Goal: Task Accomplishment & Management: Manage account settings

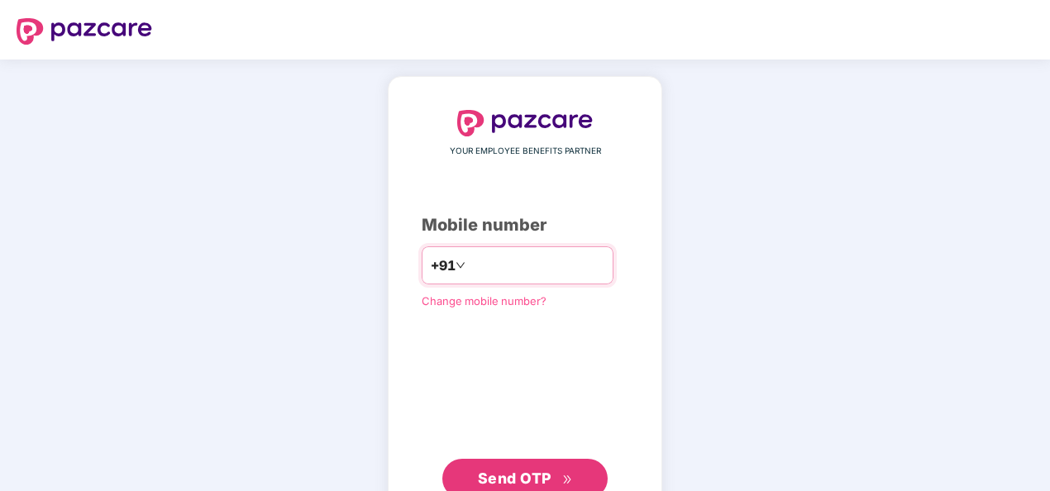
click at [502, 260] on input "number" at bounding box center [537, 265] width 136 height 26
click at [469, 262] on input "**********" at bounding box center [537, 265] width 136 height 26
type input "**********"
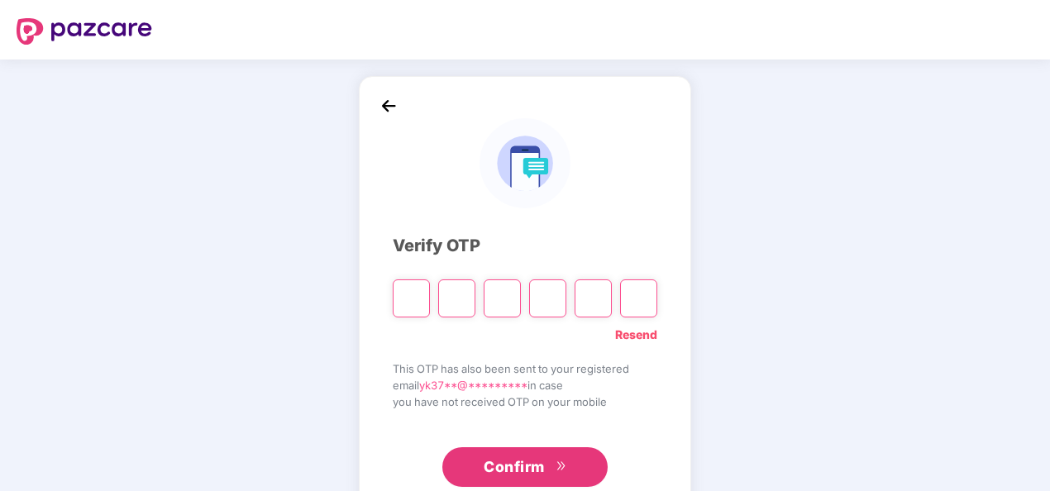
type input "*"
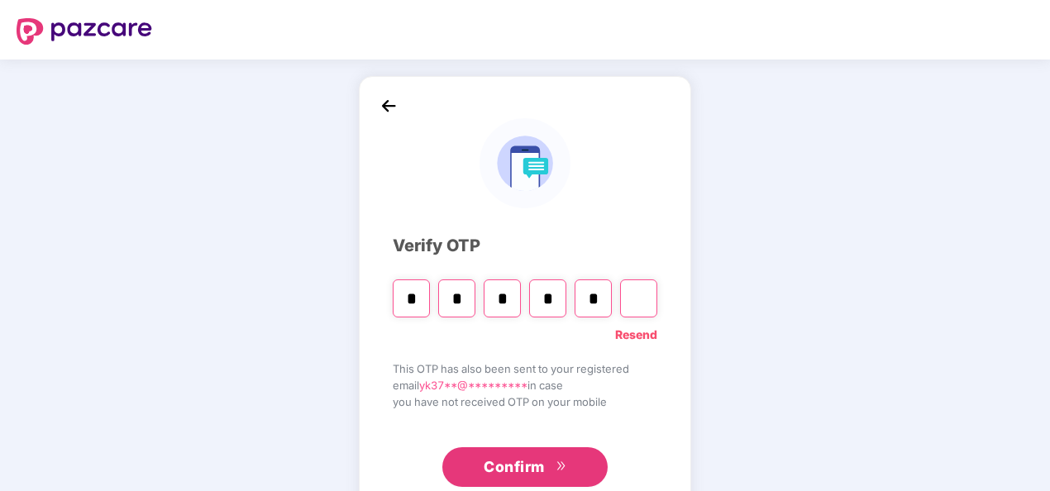
type input "*"
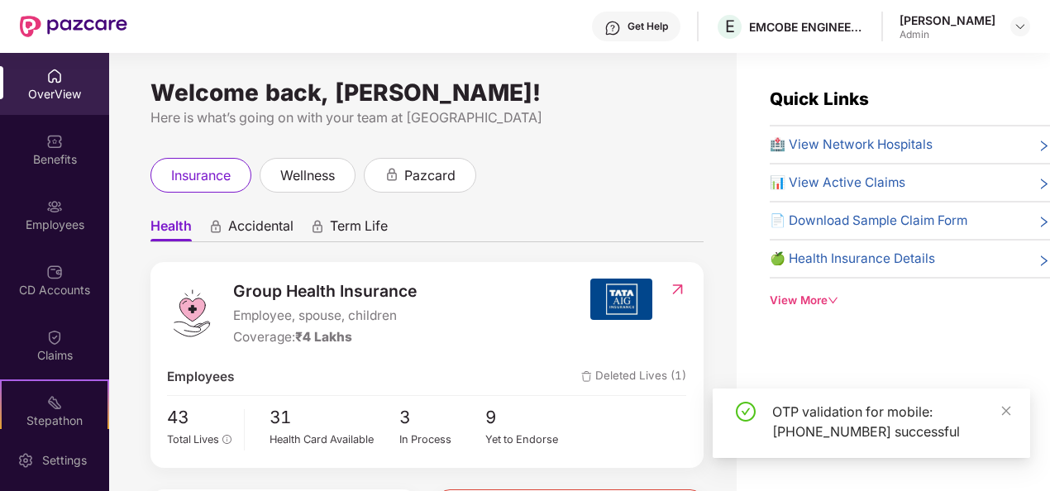
click at [1015, 412] on div "OTP validation for mobile: [PHONE_NUMBER] successful" at bounding box center [870, 422] width 317 height 69
click at [1005, 409] on icon "close" at bounding box center [1006, 410] width 9 height 9
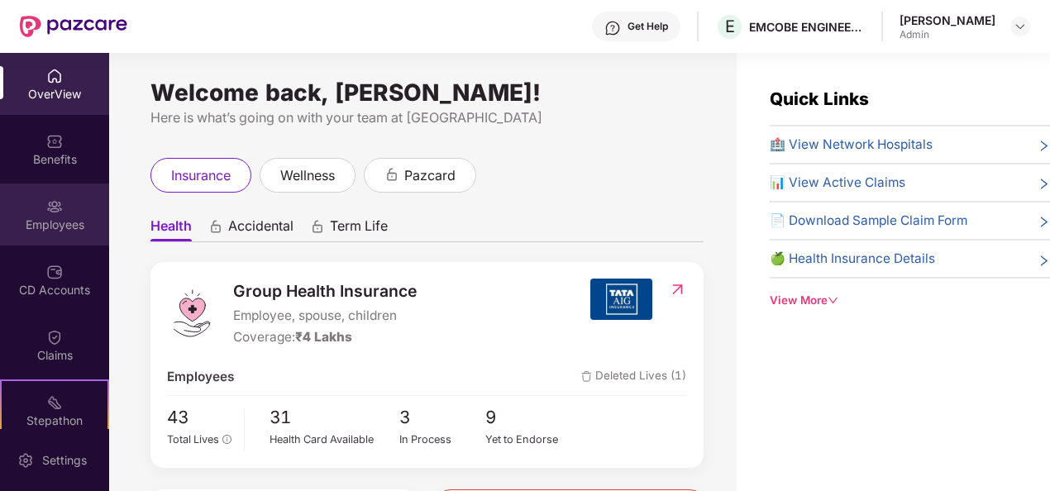
click at [59, 210] on div "Employees" at bounding box center [54, 214] width 109 height 62
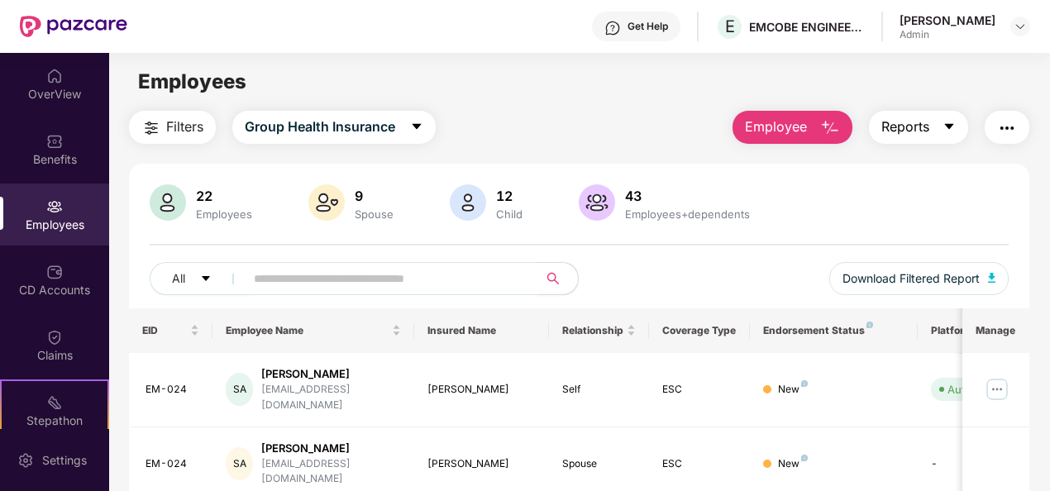
click at [921, 127] on span "Reports" at bounding box center [905, 127] width 48 height 21
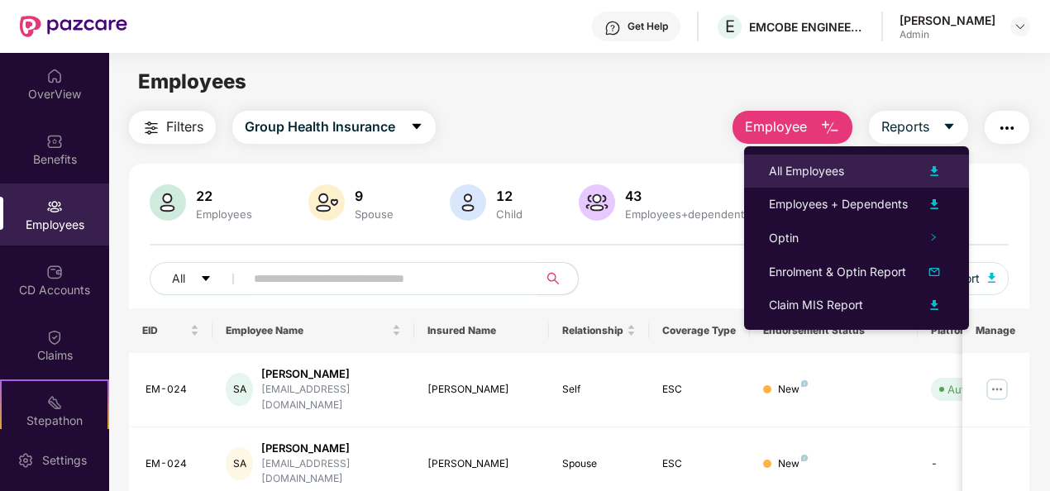
click at [858, 160] on li "All Employees" at bounding box center [856, 171] width 225 height 33
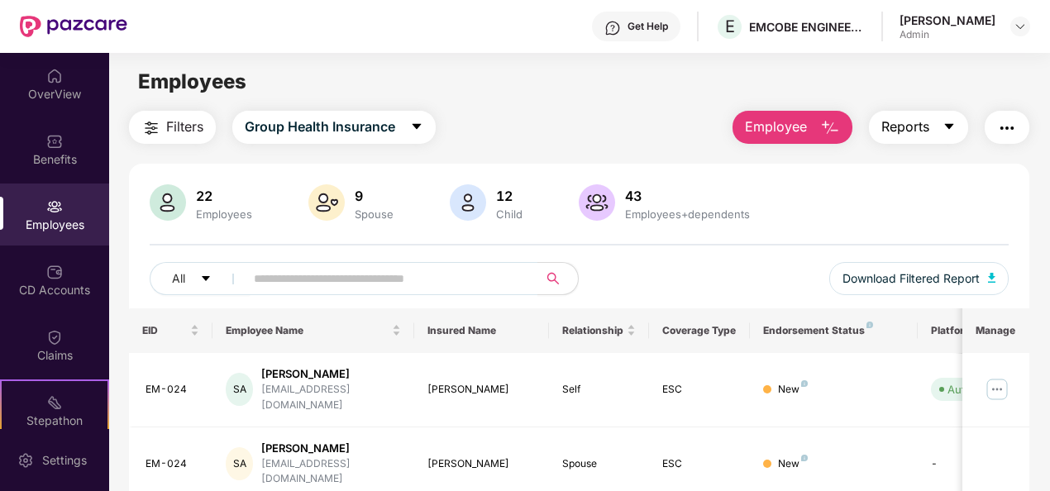
click at [916, 137] on button "Reports" at bounding box center [918, 127] width 99 height 33
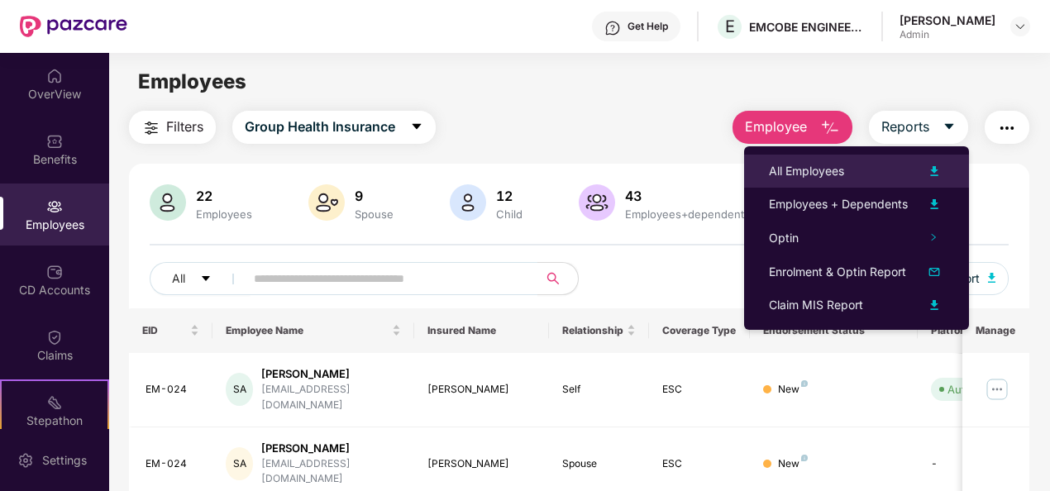
click at [935, 168] on img at bounding box center [934, 171] width 20 height 20
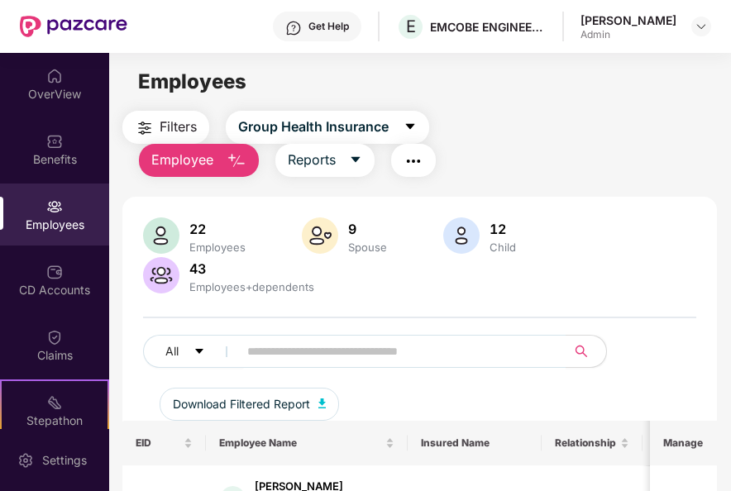
click at [627, 129] on div "Filters Group Health Insurance Employee Reports" at bounding box center [419, 144] width 595 height 66
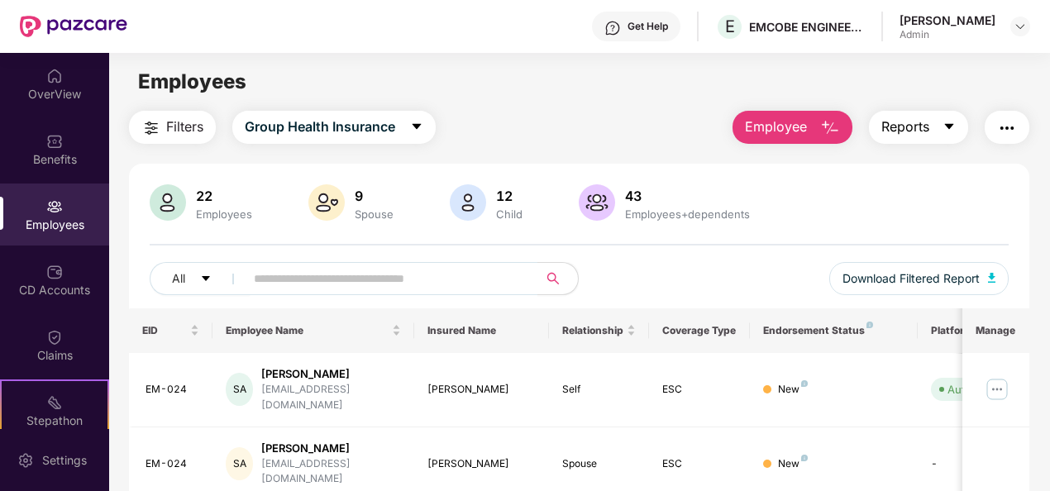
click at [898, 129] on span "Reports" at bounding box center [905, 127] width 48 height 21
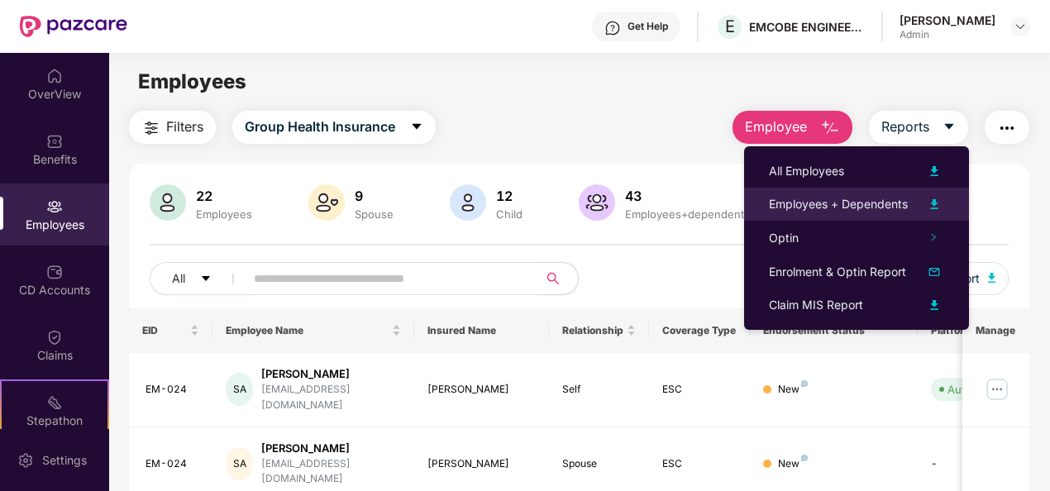
click at [858, 203] on div "Employees + Dependents" at bounding box center [838, 204] width 139 height 18
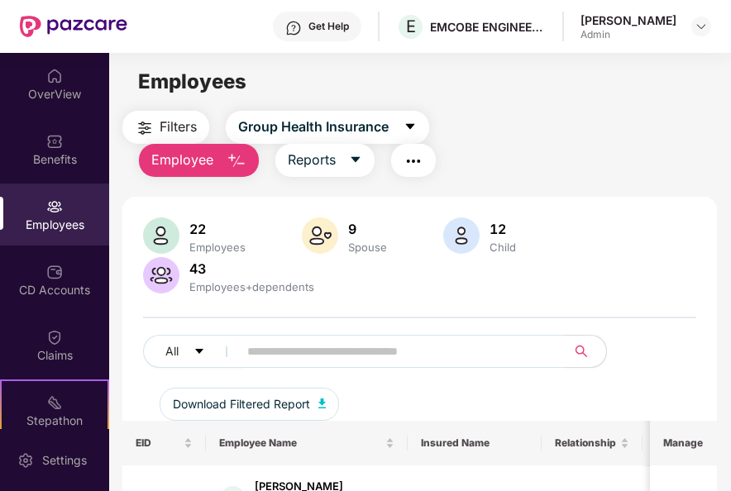
click at [622, 115] on div "Filters Group Health Insurance Employee Reports" at bounding box center [419, 144] width 595 height 66
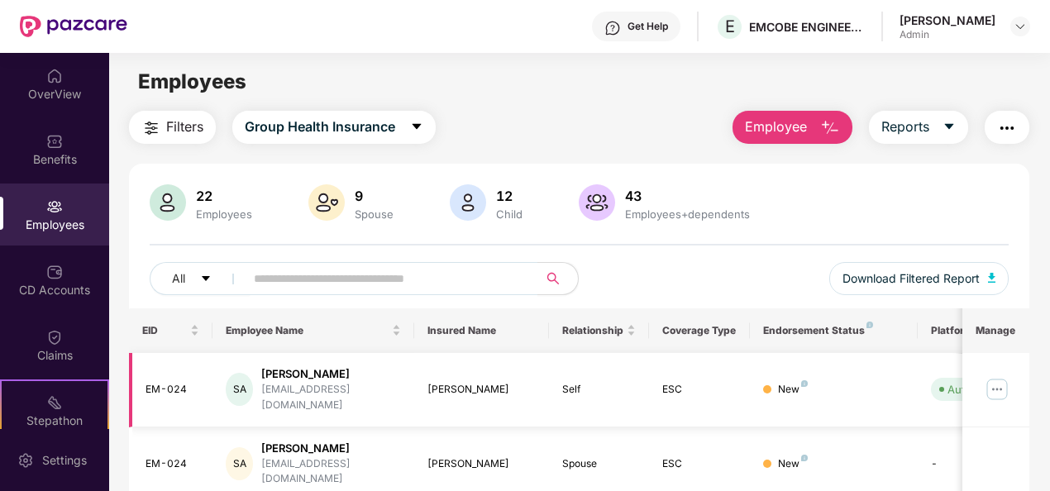
click at [1000, 386] on img at bounding box center [996, 389] width 26 height 26
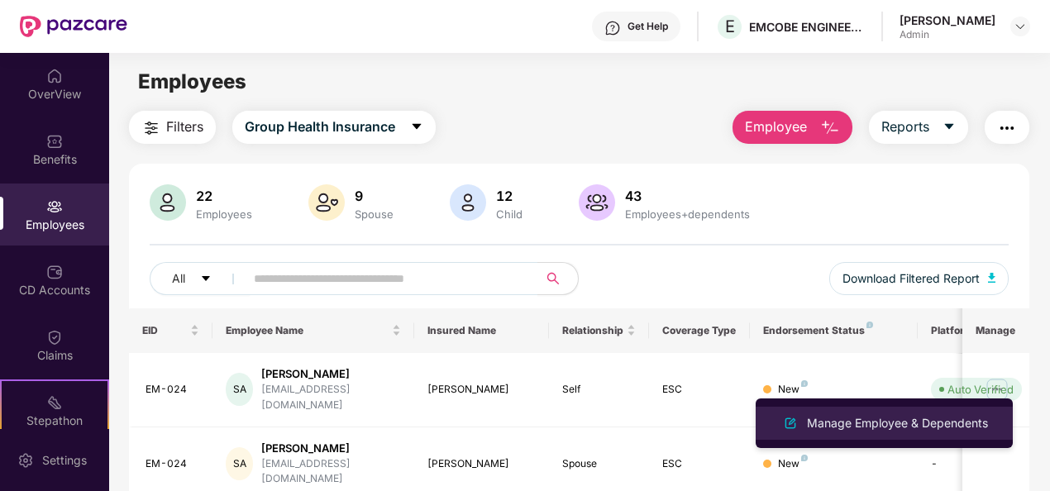
click at [897, 420] on div "Manage Employee & Dependents" at bounding box center [897, 423] width 188 height 18
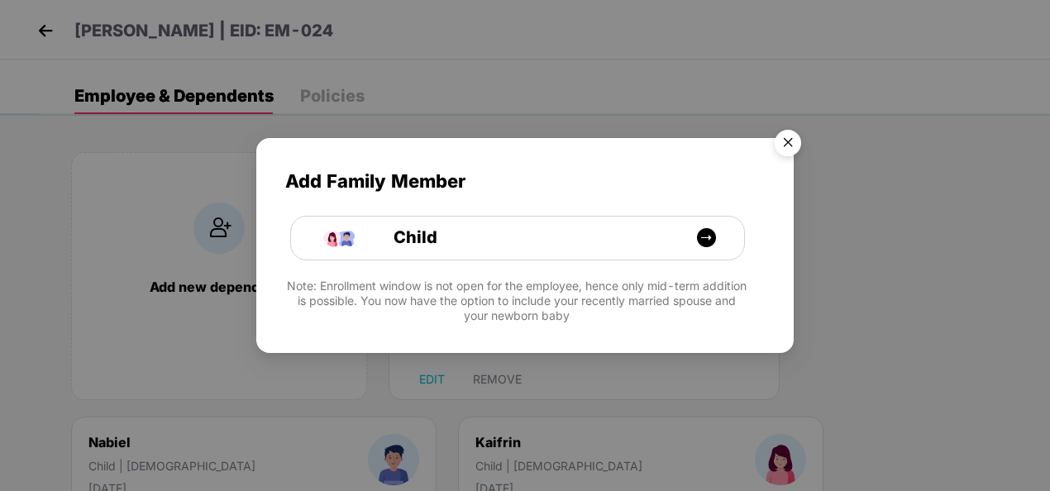
click at [786, 140] on img "Close" at bounding box center [787, 145] width 46 height 46
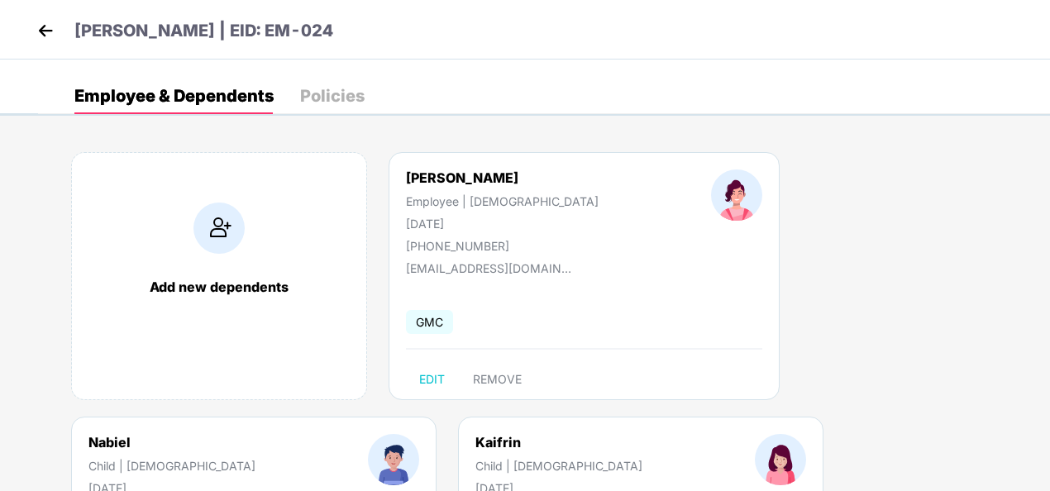
click at [448, 242] on div "[PHONE_NUMBER]" at bounding box center [502, 246] width 193 height 14
click at [326, 91] on div "Policies" at bounding box center [332, 96] width 64 height 17
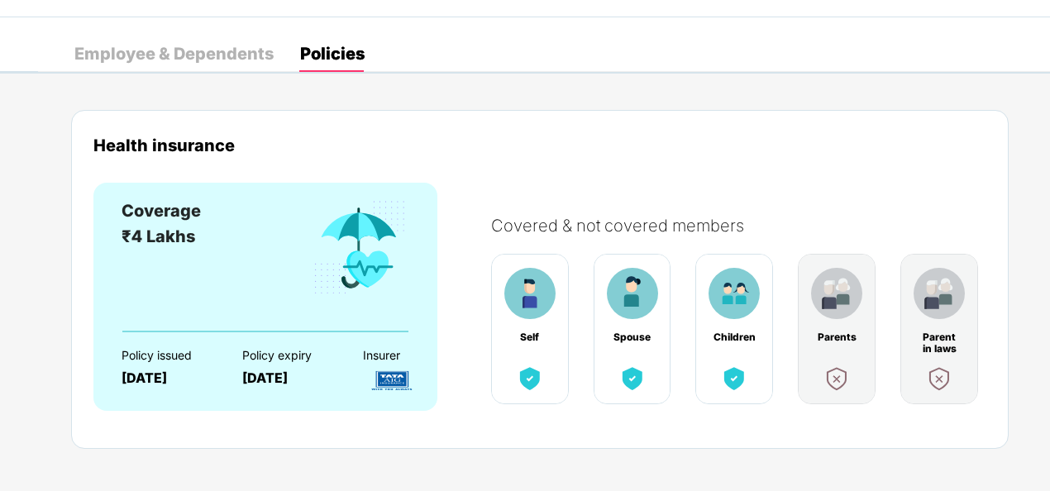
scroll to position [55, 0]
